Goal: Task Accomplishment & Management: Use online tool/utility

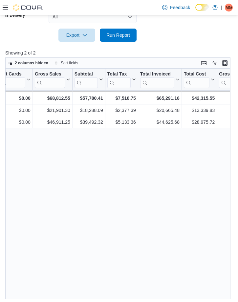
scroll to position [0, 271]
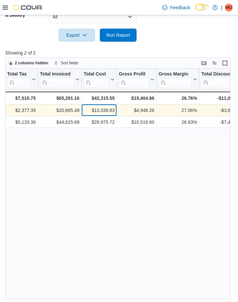
click at [104, 110] on div "$13,339.83" at bounding box center [99, 110] width 31 height 8
copy div "13,339.83"
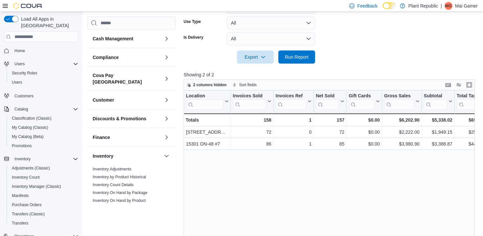
scroll to position [186, 0]
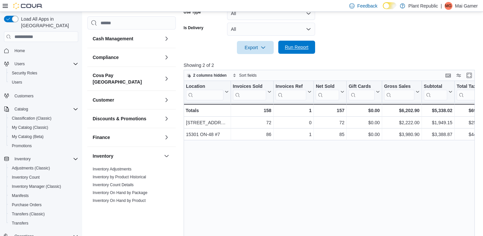
click at [291, 50] on span "Run Report" at bounding box center [297, 47] width 24 height 7
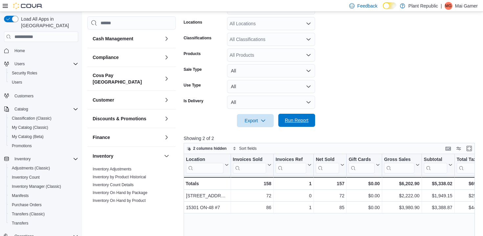
scroll to position [99, 0]
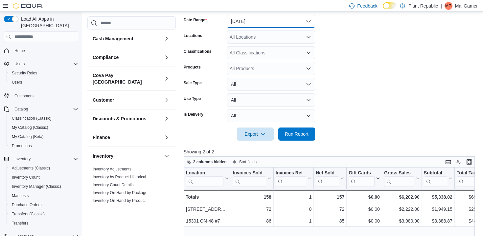
click at [279, 22] on button "Today" at bounding box center [271, 21] width 88 height 13
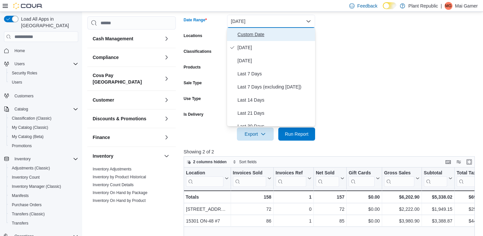
click at [274, 36] on span "Custom Date" at bounding box center [274, 35] width 75 height 8
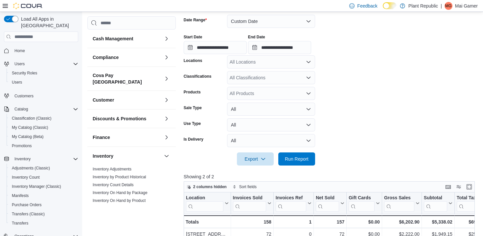
click at [208, 38] on div "Start Date" at bounding box center [215, 36] width 63 height 5
click at [206, 46] on input "**********" at bounding box center [215, 47] width 63 height 13
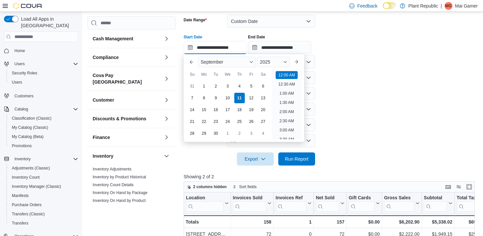
scroll to position [20, 0]
click at [196, 97] on div "7" at bounding box center [191, 97] width 11 height 11
type input "**********"
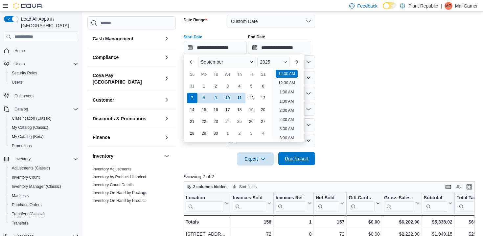
click at [305, 162] on span "Run Report" at bounding box center [297, 159] width 24 height 7
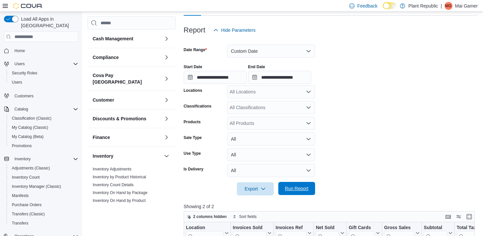
scroll to position [69, 0]
click at [221, 77] on input "**********" at bounding box center [215, 77] width 63 height 13
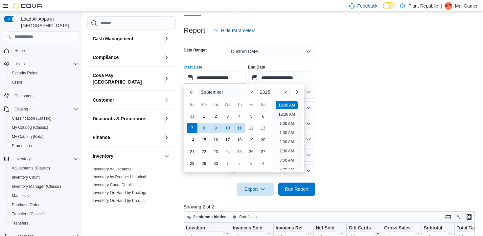
scroll to position [20, 0]
click at [254, 47] on button "Custom Date" at bounding box center [271, 51] width 88 height 13
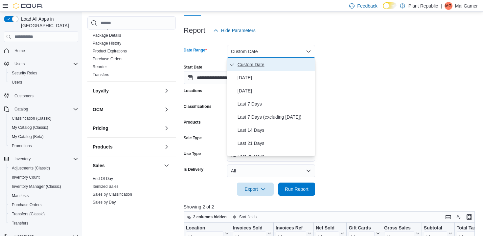
scroll to position [182, 0]
click at [104, 64] on link "Reorder" at bounding box center [100, 66] width 14 height 5
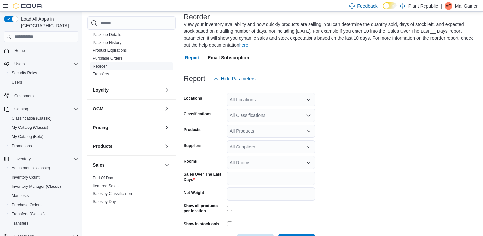
scroll to position [36, 0]
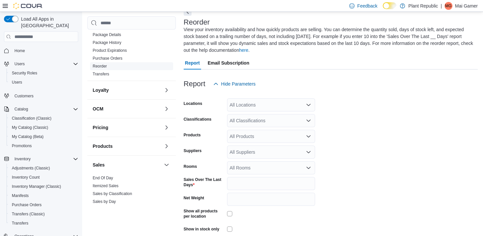
click at [104, 64] on link "Reorder" at bounding box center [100, 66] width 14 height 5
click at [278, 102] on div "All Locations" at bounding box center [271, 105] width 88 height 13
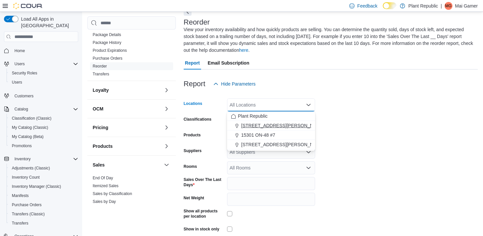
click at [275, 128] on div "[STREET_ADDRESS][PERSON_NAME]" at bounding box center [271, 125] width 80 height 7
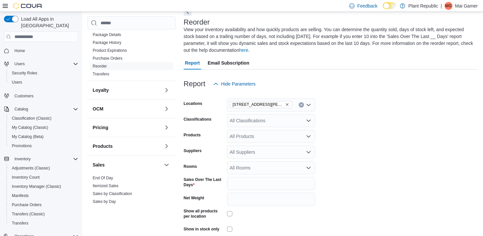
click at [364, 115] on form "Locations 1031 Pape Ave Classifications All Classifications Products All Produc…" at bounding box center [331, 172] width 294 height 162
click at [276, 128] on form "Locations 1031 Pape Ave Classifications All Classifications Products All Produc…" at bounding box center [331, 172] width 294 height 162
click at [275, 125] on div "All Classifications" at bounding box center [271, 120] width 88 height 13
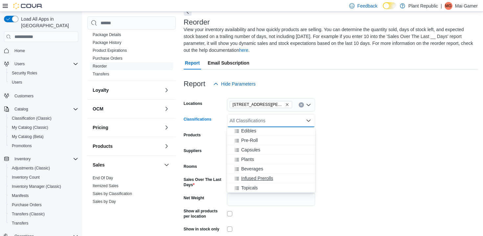
click at [268, 178] on span "Infused Prerolls" at bounding box center [257, 178] width 32 height 7
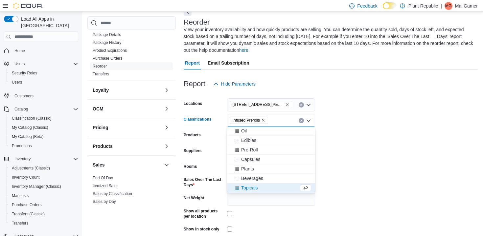
click at [268, 178] on div "Beverages" at bounding box center [271, 178] width 80 height 7
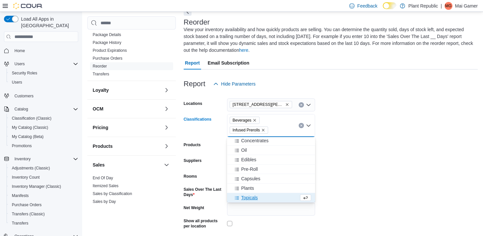
click at [268, 178] on div "Capsules" at bounding box center [271, 179] width 80 height 7
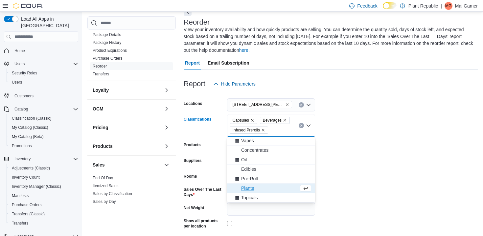
click at [268, 178] on div "Pre-Roll" at bounding box center [271, 179] width 80 height 7
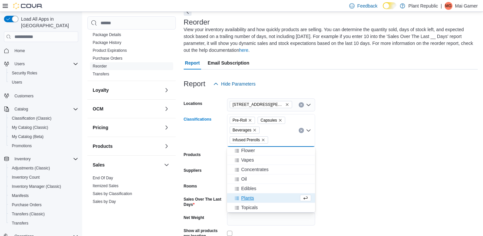
click at [268, 178] on div "Oil" at bounding box center [271, 179] width 80 height 7
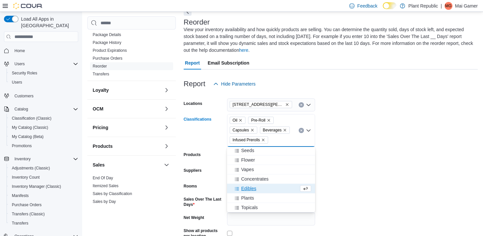
click at [268, 178] on span "Concentrates" at bounding box center [254, 179] width 27 height 7
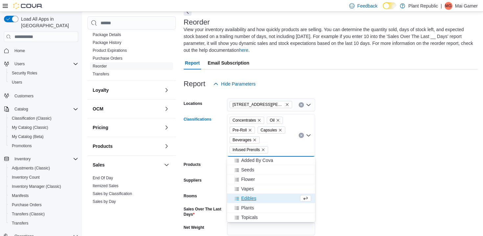
click at [268, 178] on div "Flower" at bounding box center [271, 179] width 80 height 7
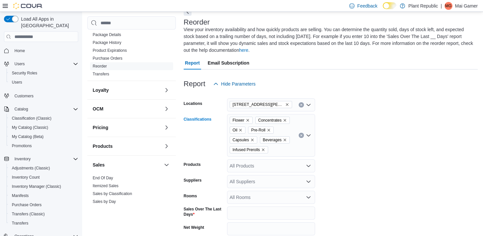
scroll to position [58, 0]
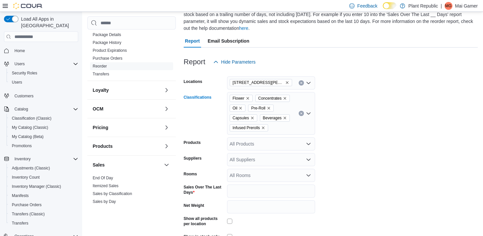
click at [293, 127] on div "Flower Concentrates Oil Pre-Roll Capsules Beverages Infused Prerolls Combo box.…" at bounding box center [271, 113] width 88 height 43
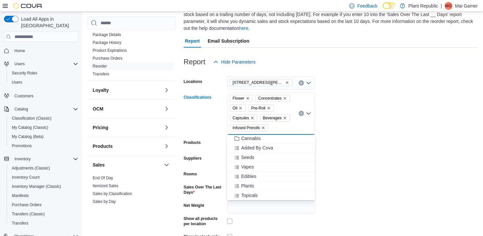
click at [272, 194] on div "Topicals" at bounding box center [271, 195] width 80 height 7
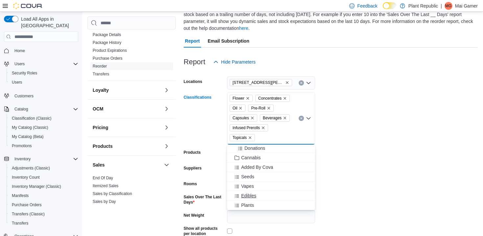
click at [272, 196] on div "Edibles" at bounding box center [271, 196] width 80 height 7
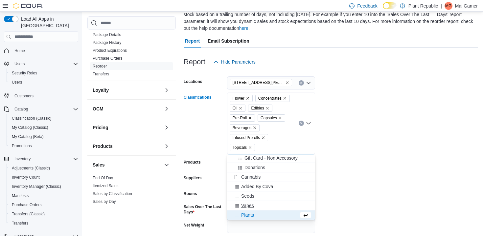
click at [273, 205] on div "Vapes" at bounding box center [271, 206] width 80 height 7
click at [269, 218] on div "Plants" at bounding box center [265, 215] width 68 height 7
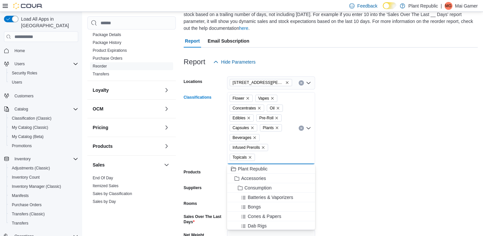
click at [291, 141] on div "Flower Vapes Concentrates Oil Edibles Pre-Roll Capsules Plants Beverages Infuse…" at bounding box center [271, 128] width 88 height 72
click at [387, 152] on form "Locations 1031 Pape Ave Classifications Flower Vapes Concentrates Oil Edibles P…" at bounding box center [331, 179] width 294 height 221
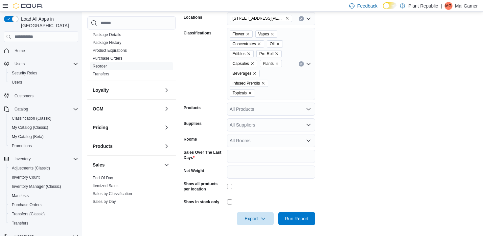
scroll to position [122, 0]
click at [243, 193] on div at bounding box center [271, 187] width 88 height 13
click at [293, 216] on span "Run Report" at bounding box center [297, 218] width 24 height 7
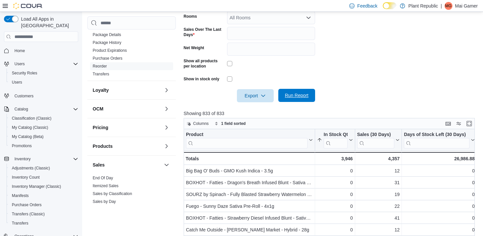
scroll to position [246, 0]
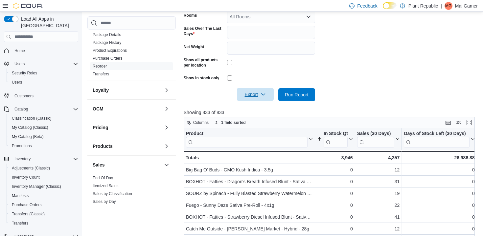
click at [250, 97] on span "Export" at bounding box center [255, 94] width 29 height 13
click at [253, 103] on button "Export to Excel" at bounding box center [255, 107] width 37 height 13
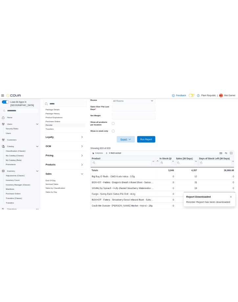
scroll to position [0, 0]
